Goal: Contribute content: Add original content to the website for others to see

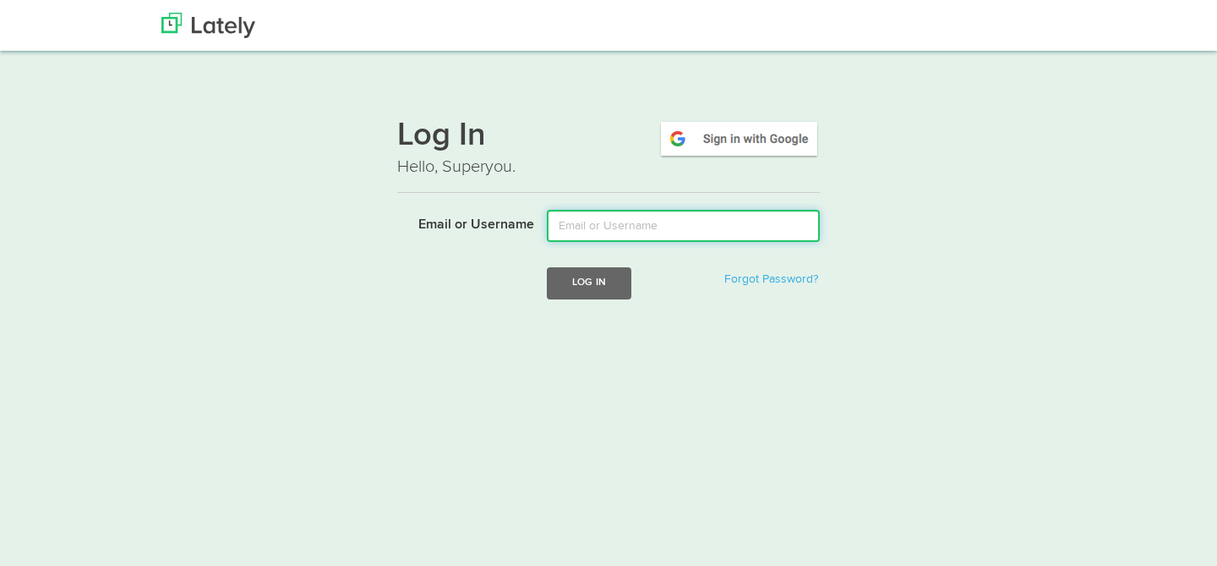
click at [666, 228] on input "Email or Username" at bounding box center [683, 226] width 273 height 32
type input "[PERSON_NAME][EMAIL_ADDRESS][DOMAIN_NAME]"
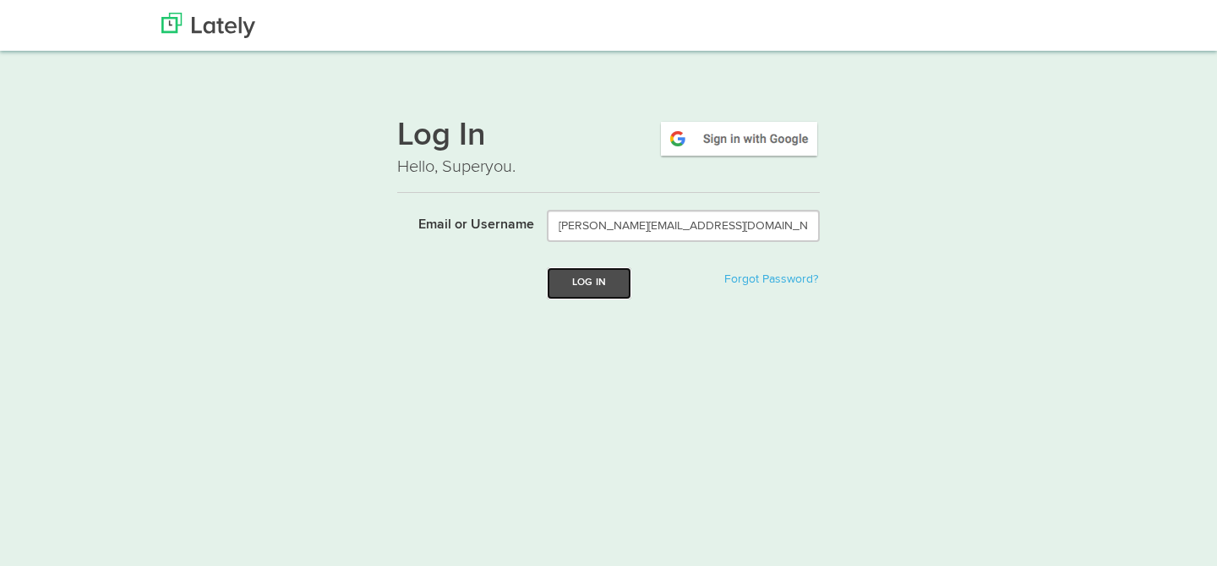
click at [575, 282] on button "Log In" at bounding box center [589, 282] width 85 height 31
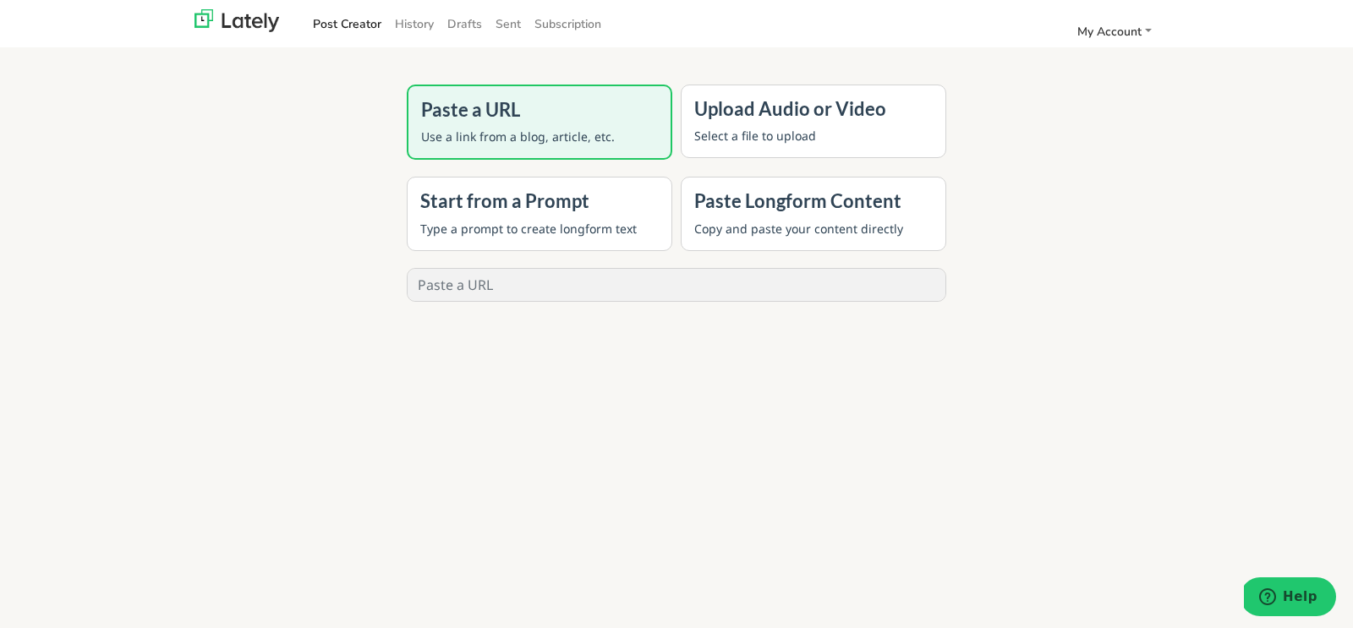
click at [729, 136] on p "Select a file to upload" at bounding box center [813, 136] width 238 height 18
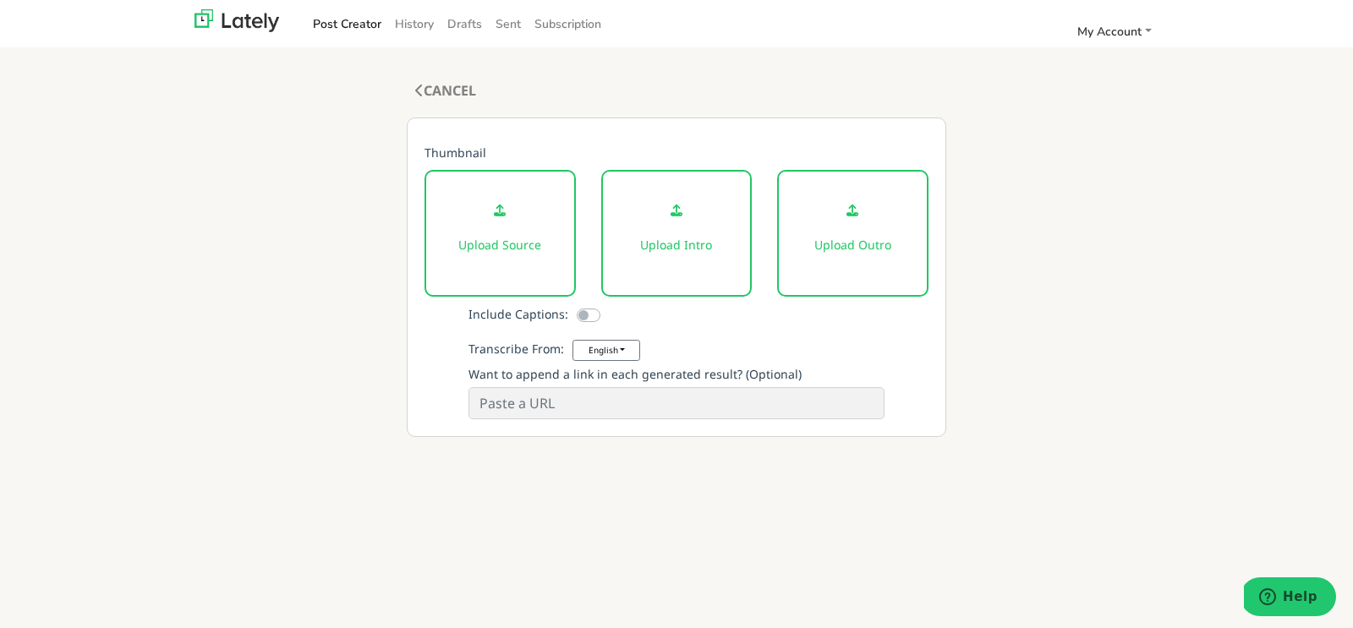
click at [510, 232] on div "Upload Source" at bounding box center [499, 233] width 151 height 127
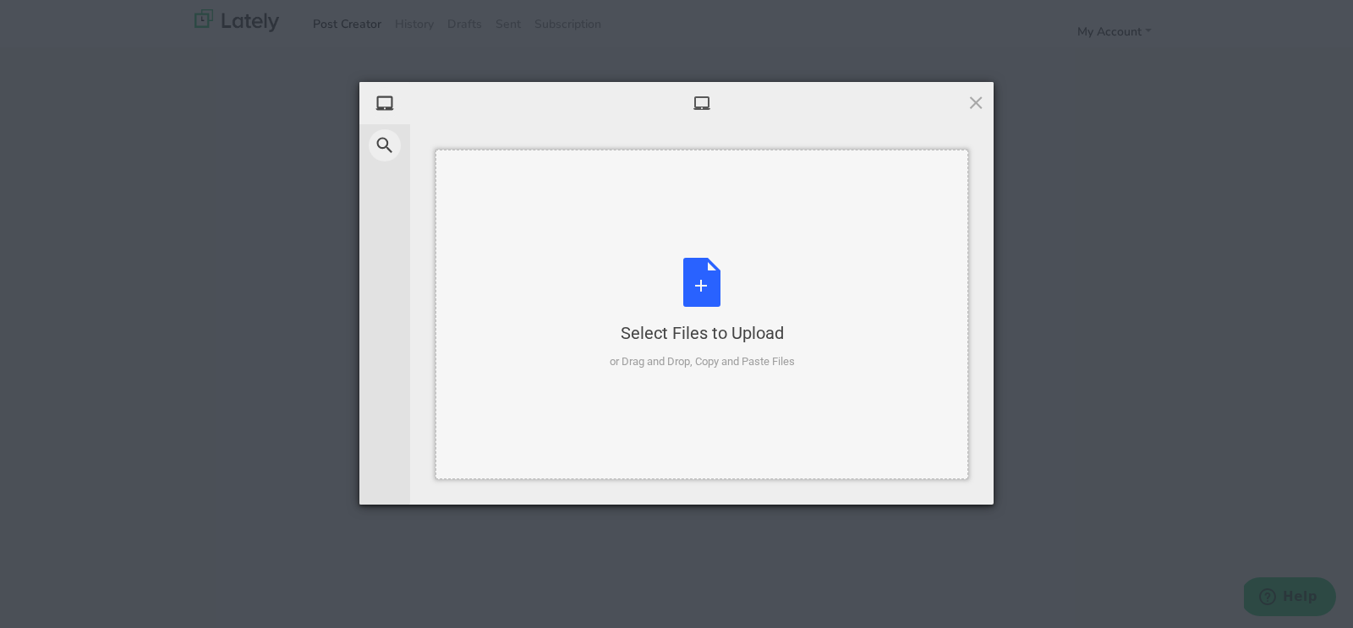
click at [698, 293] on div "Select Files to Upload or Drag and Drop, Copy and Paste Files" at bounding box center [702, 314] width 185 height 112
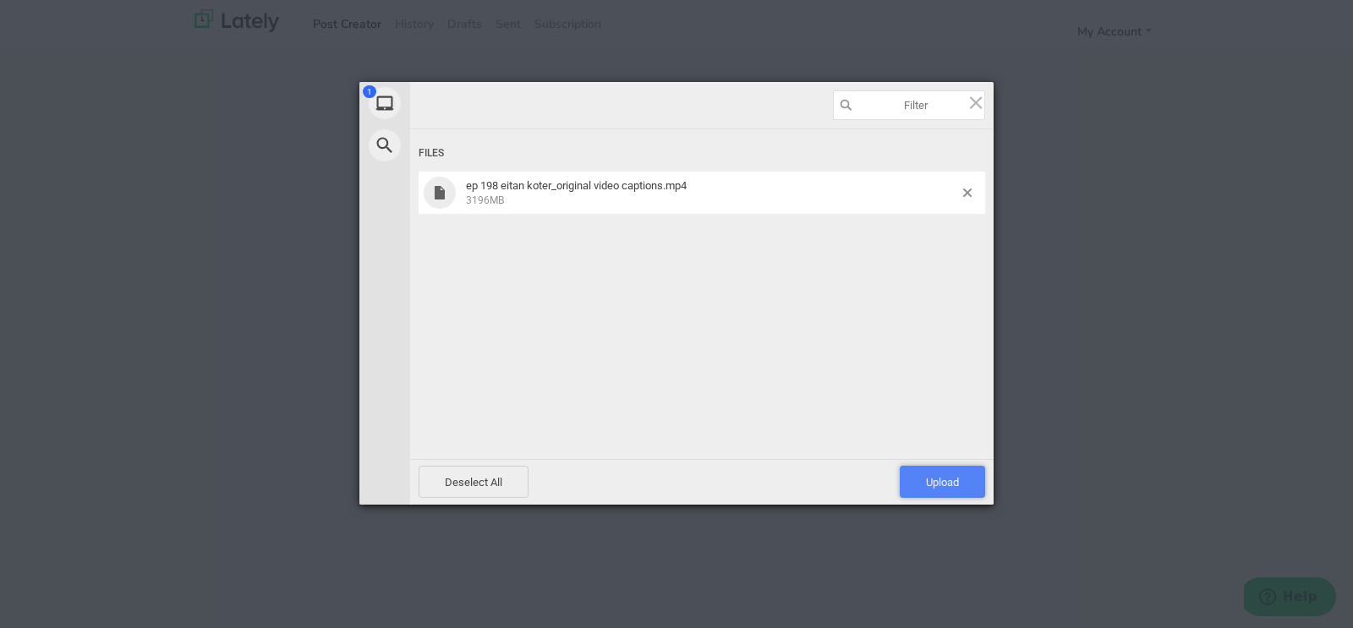
click at [947, 477] on span "Upload 1" at bounding box center [942, 482] width 33 height 13
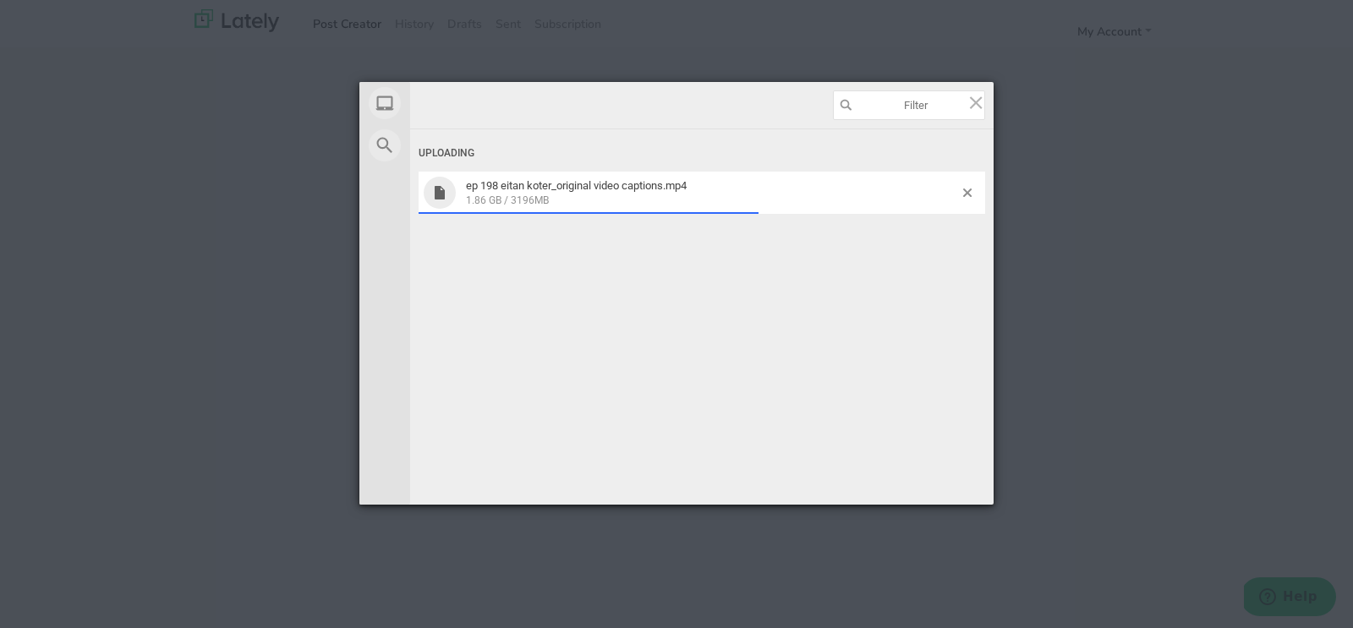
click at [917, 343] on div "Uploading ep 198 eitan koter_original video captions.mp4 1.86 GB / 3196MB" at bounding box center [701, 298] width 583 height 338
